Goal: Use online tool/utility: Utilize a website feature to perform a specific function

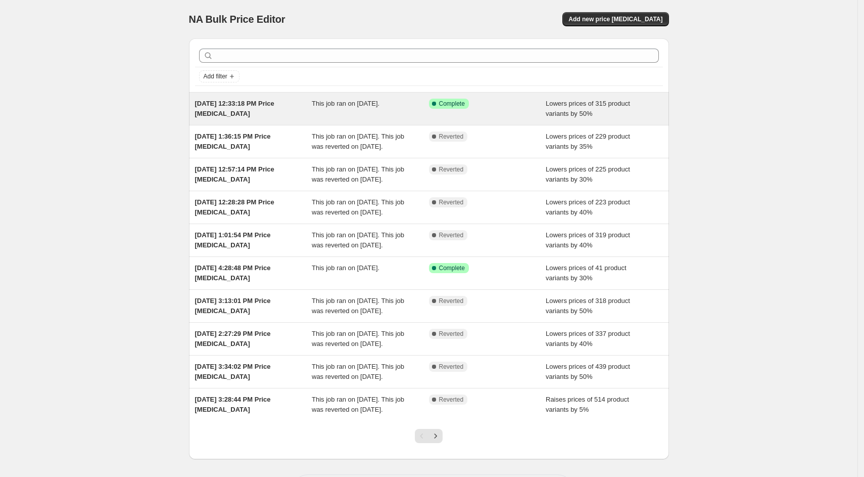
click at [435, 108] on icon at bounding box center [434, 104] width 10 height 10
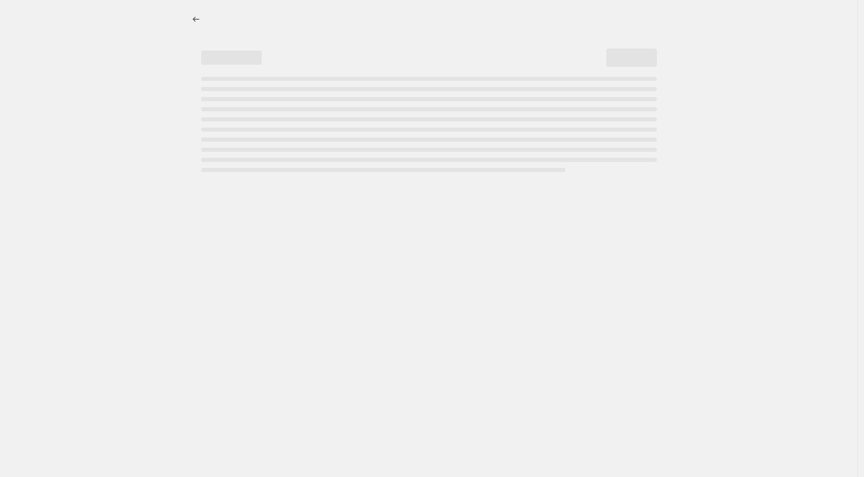
select select "percentage"
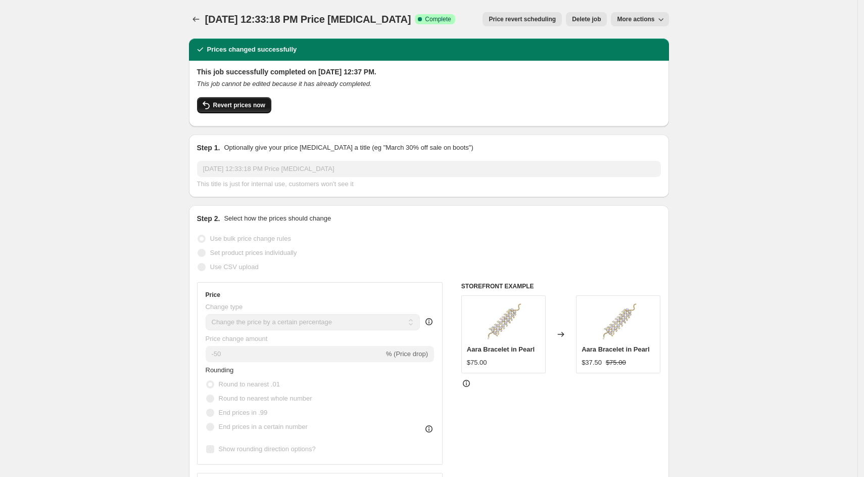
click at [251, 107] on span "Revert prices now" at bounding box center [239, 105] width 52 height 8
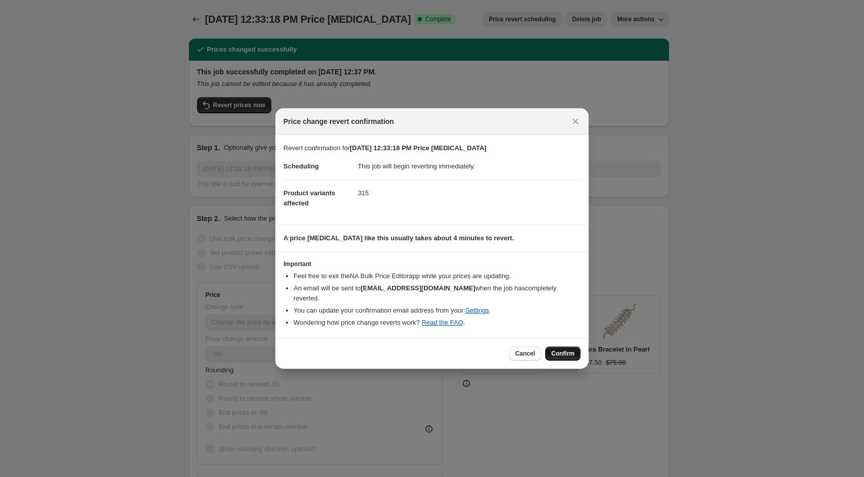
click at [563, 351] on span "Confirm" at bounding box center [562, 353] width 23 height 8
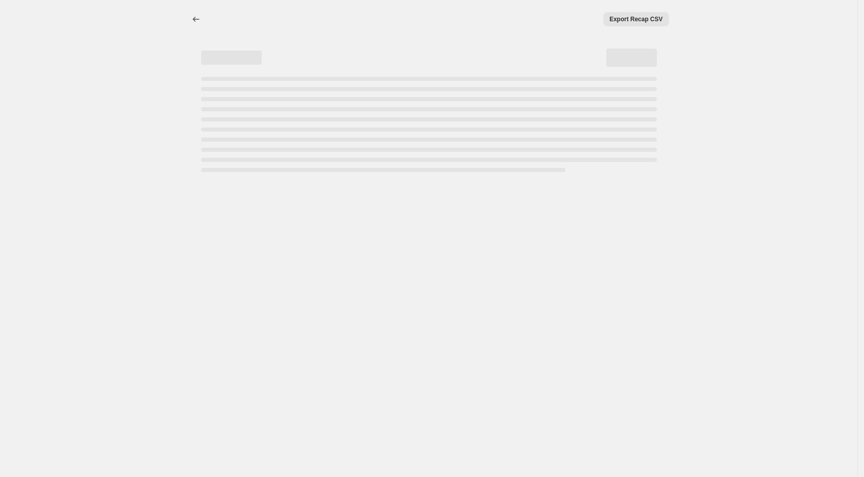
select select "percentage"
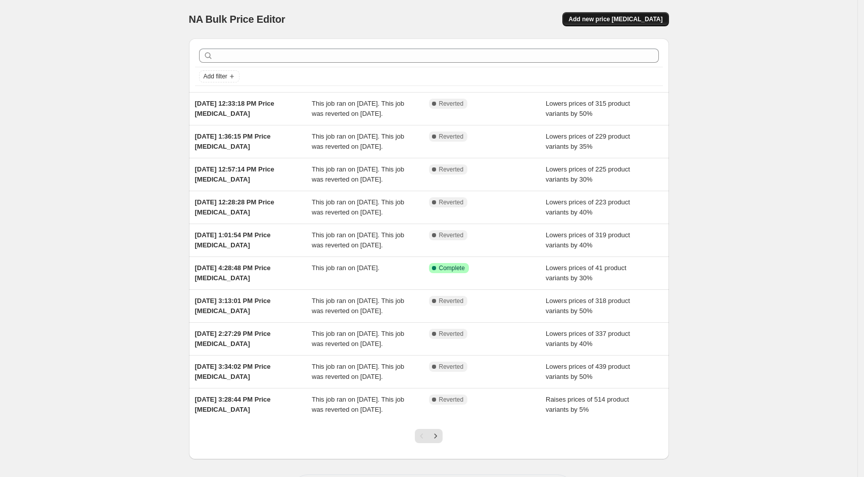
click at [627, 21] on span "Add new price [MEDICAL_DATA]" at bounding box center [616, 19] width 94 height 8
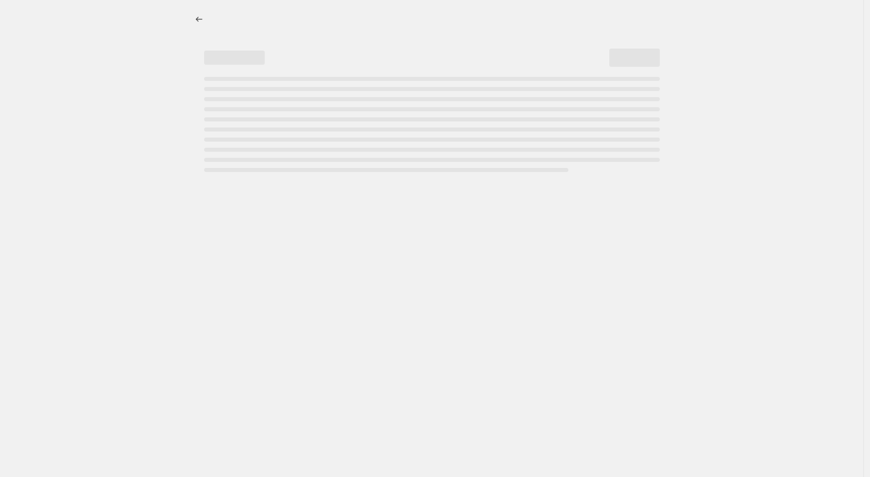
select select "percentage"
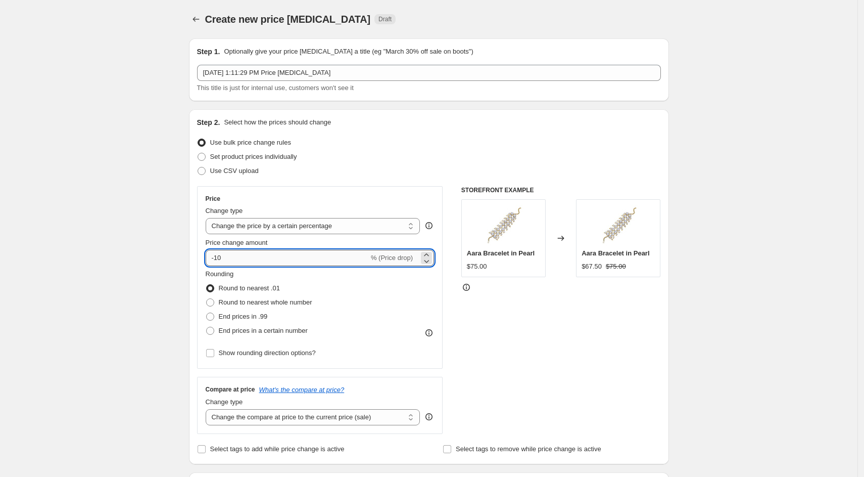
click at [264, 257] on input "-10" at bounding box center [287, 258] width 163 height 16
type input "-1"
type input "-40"
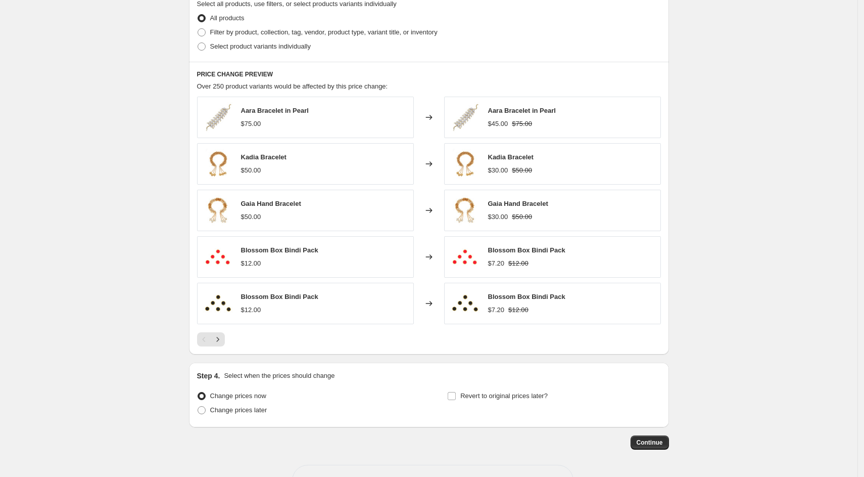
scroll to position [529, 0]
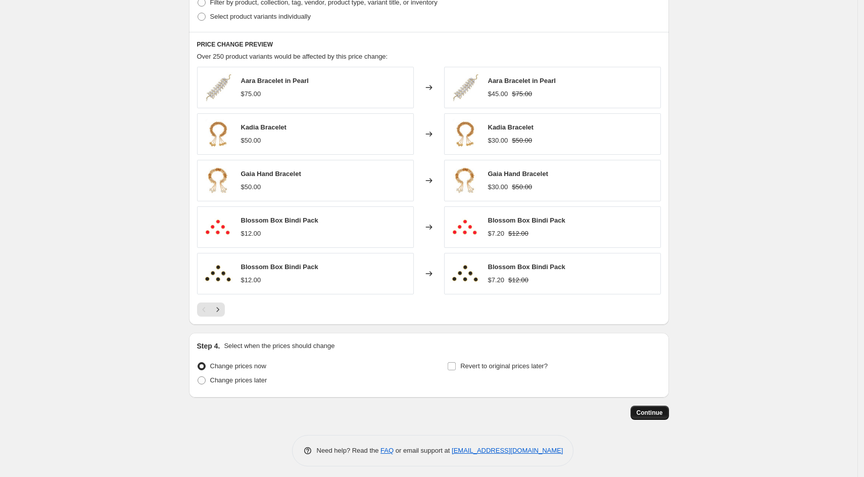
click at [662, 409] on span "Continue" at bounding box center [650, 412] width 26 height 8
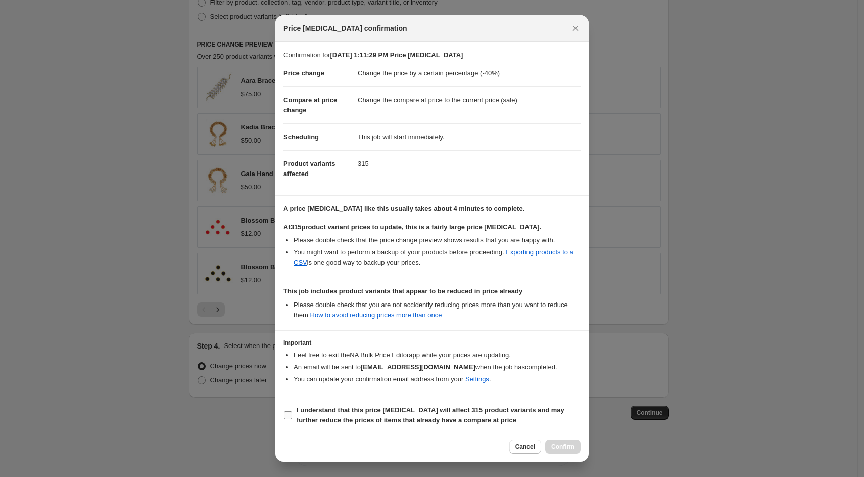
click at [289, 412] on input "I understand that this price change job will affect 315 product variants and ma…" at bounding box center [288, 415] width 8 height 8
checkbox input "true"
click at [564, 443] on span "Confirm" at bounding box center [562, 446] width 23 height 8
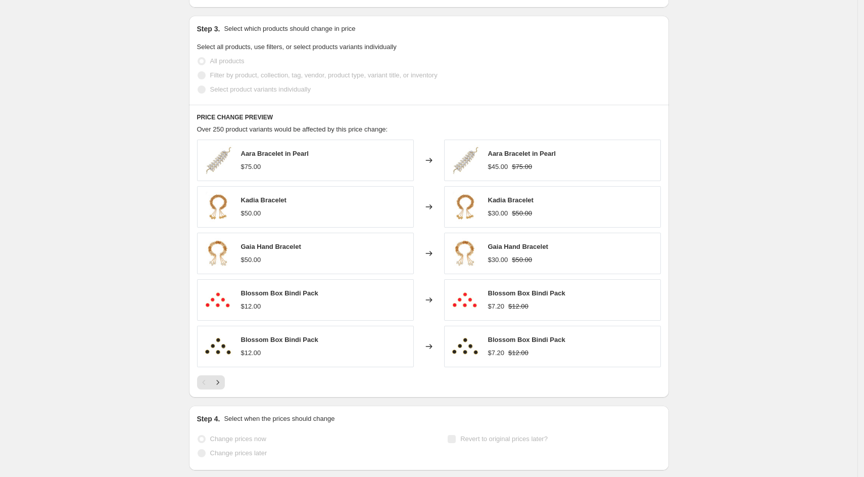
scroll to position [556, 0]
